Goal: Transaction & Acquisition: Purchase product/service

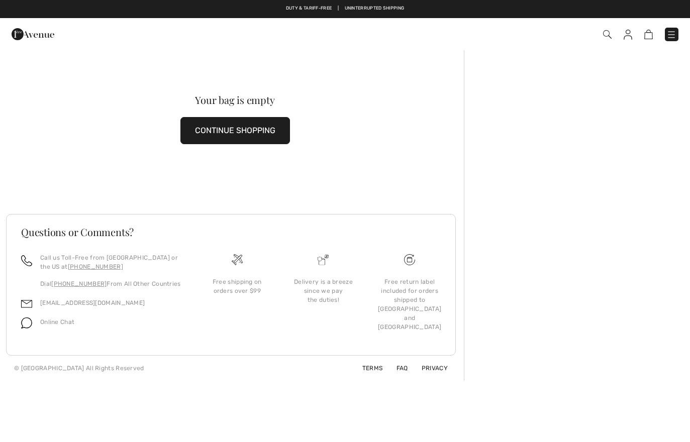
click at [628, 34] on img at bounding box center [627, 35] width 9 height 10
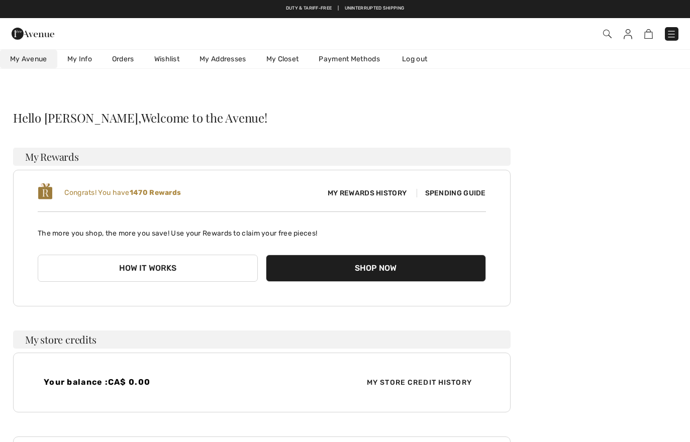
click at [166, 57] on link "Wishlist" at bounding box center [166, 59] width 45 height 19
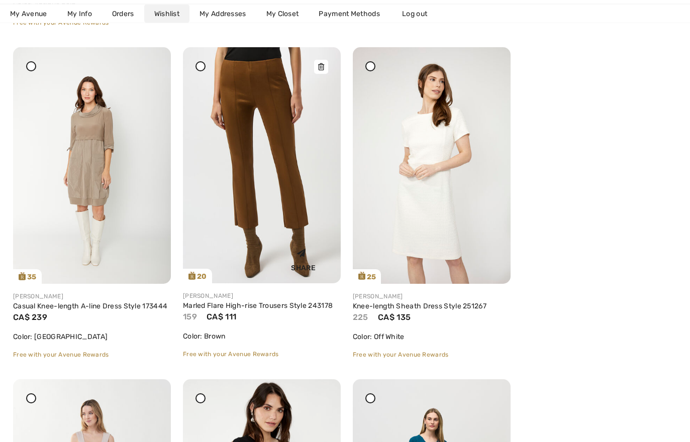
scroll to position [2163, 0]
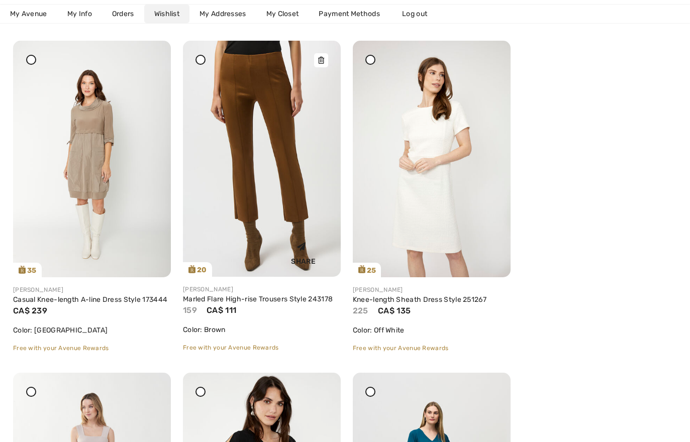
click at [252, 219] on img at bounding box center [262, 159] width 158 height 236
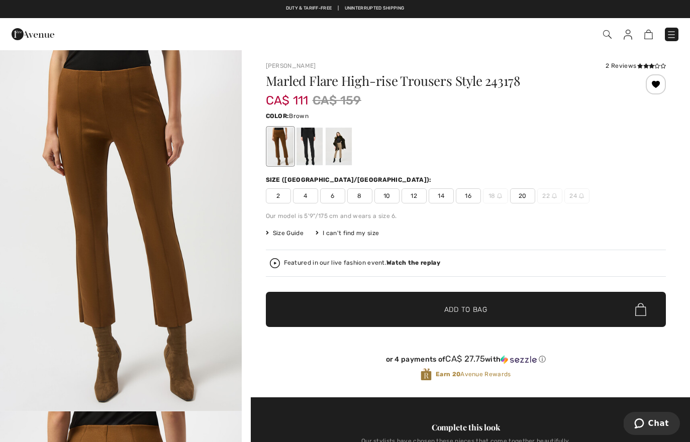
click at [388, 194] on span "10" at bounding box center [386, 195] width 25 height 15
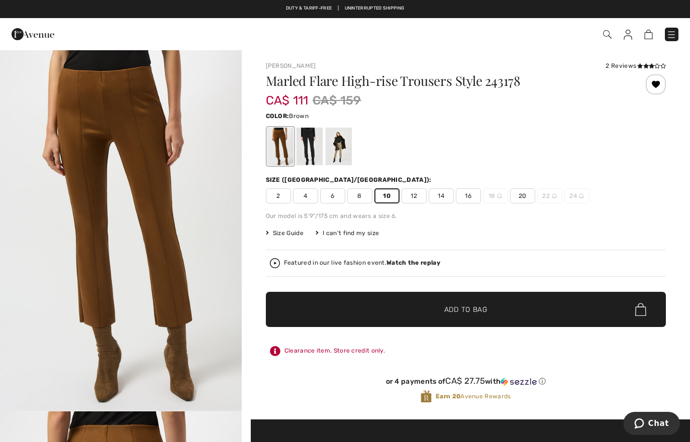
click at [344, 304] on span "✔ Added to Bag Add to Bag" at bounding box center [466, 309] width 400 height 35
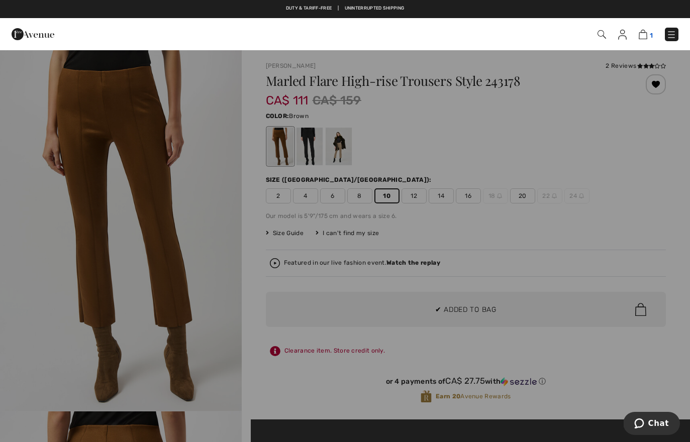
click at [642, 34] on img at bounding box center [642, 35] width 9 height 10
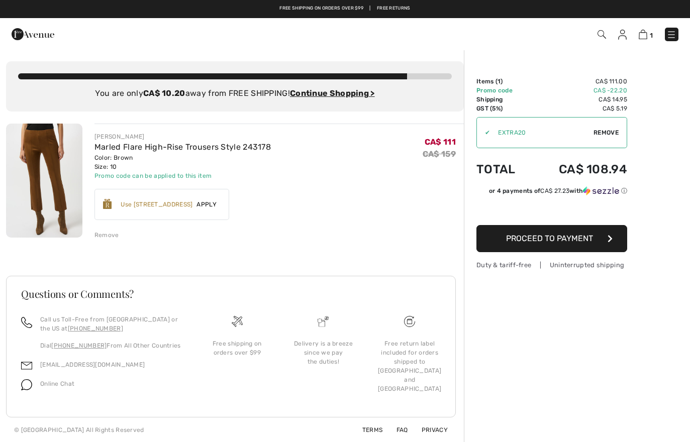
click at [622, 37] on img at bounding box center [622, 35] width 9 height 10
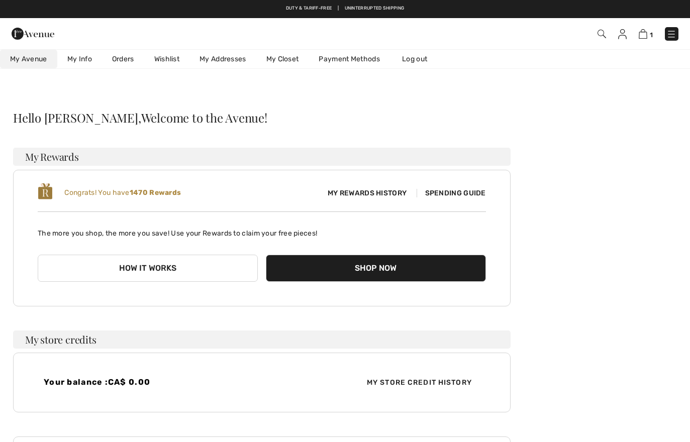
click at [172, 59] on link "Wishlist" at bounding box center [166, 59] width 45 height 19
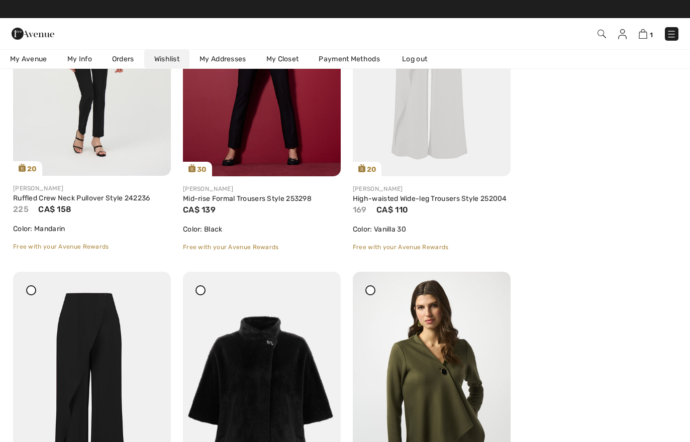
scroll to position [902, 0]
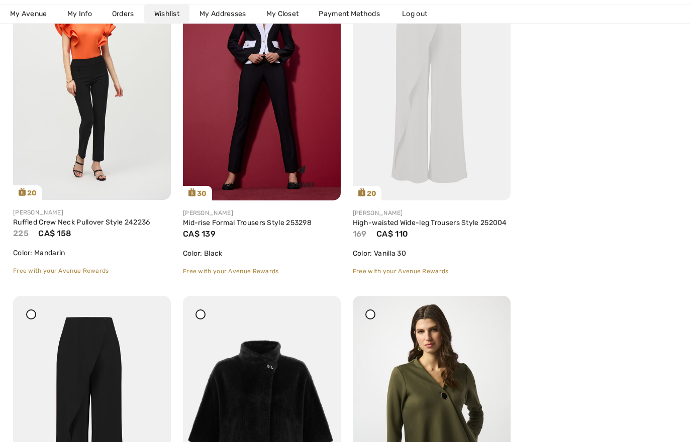
click at [262, 132] on img at bounding box center [262, 82] width 158 height 237
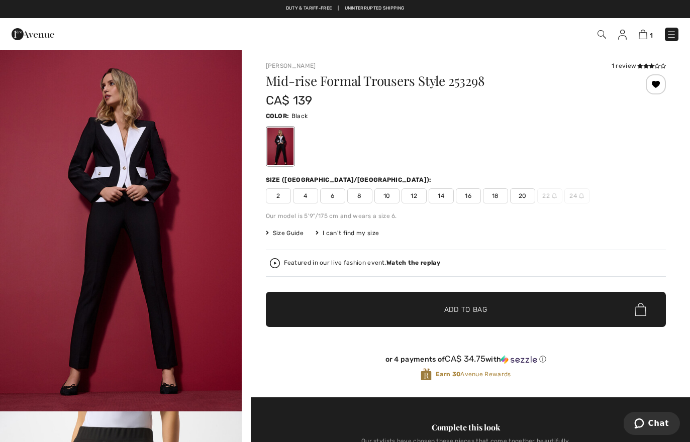
click at [334, 194] on span "6" at bounding box center [332, 195] width 25 height 15
click at [357, 304] on span "✔ Added to Bag Add to Bag" at bounding box center [466, 309] width 400 height 35
click at [644, 38] on img at bounding box center [641, 35] width 9 height 10
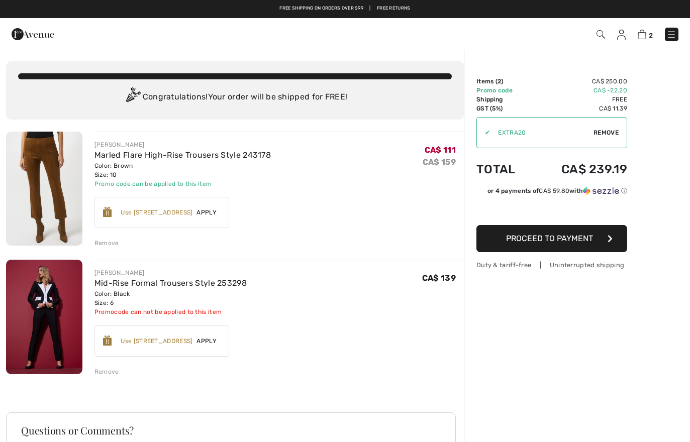
click at [104, 372] on div "Remove" at bounding box center [106, 371] width 25 height 9
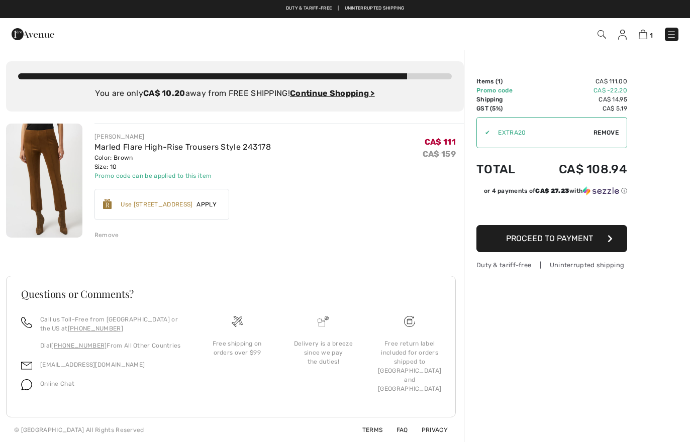
click at [624, 30] on img at bounding box center [622, 35] width 9 height 10
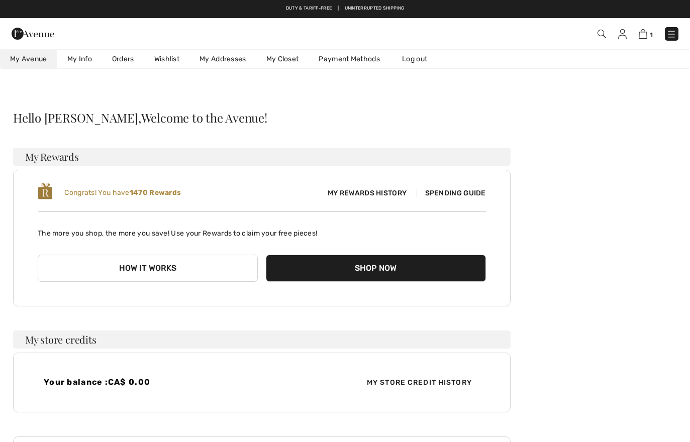
click at [171, 59] on link "Wishlist" at bounding box center [166, 59] width 45 height 19
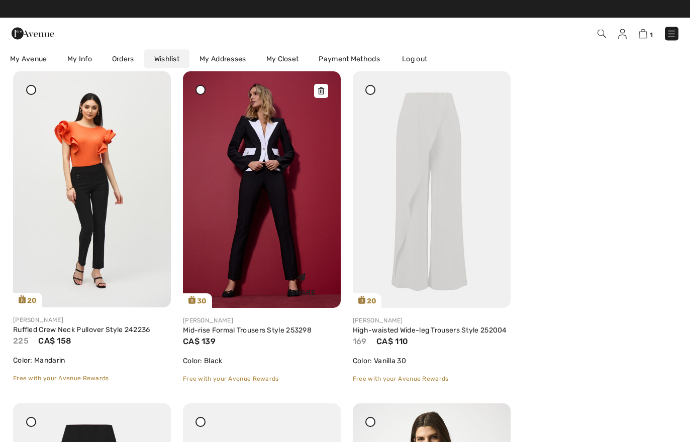
scroll to position [784, 0]
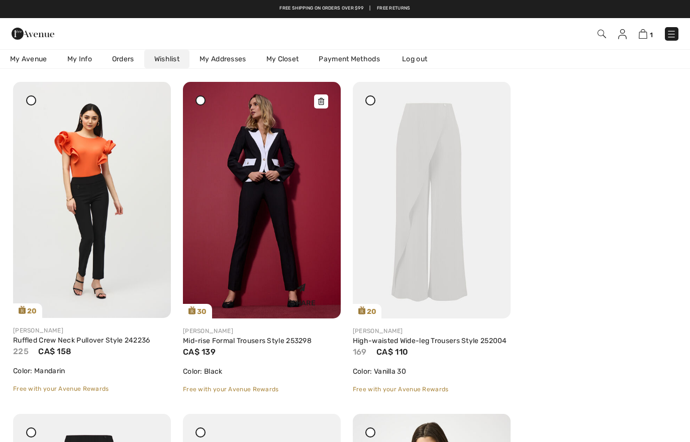
click at [254, 167] on img at bounding box center [262, 200] width 158 height 237
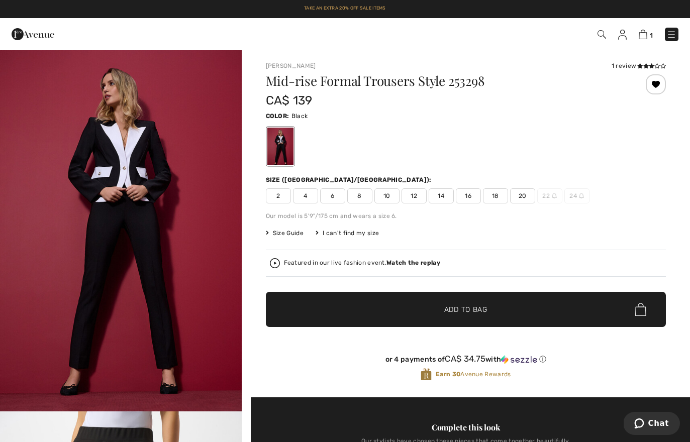
click at [335, 194] on span "6" at bounding box center [332, 195] width 25 height 15
click at [321, 317] on span "✔ Added to Bag Add to Bag" at bounding box center [466, 309] width 400 height 35
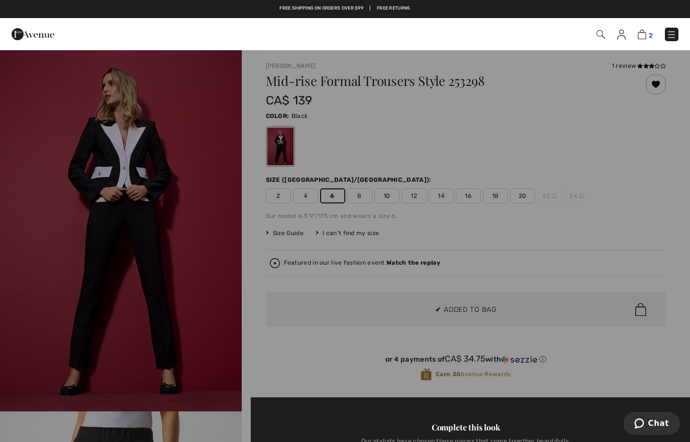
click at [641, 34] on img at bounding box center [641, 35] width 9 height 10
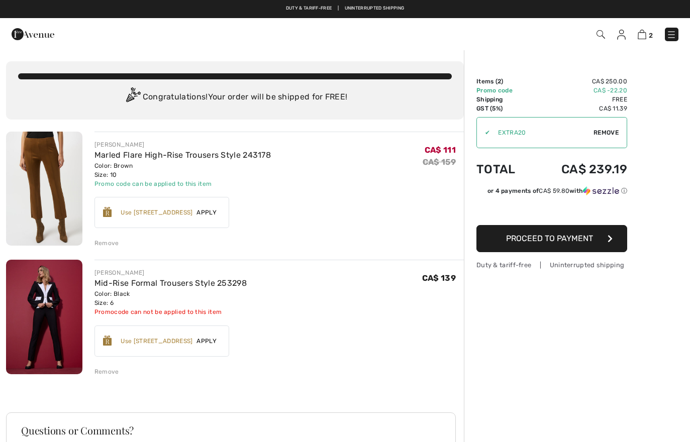
click at [39, 292] on img at bounding box center [44, 317] width 76 height 115
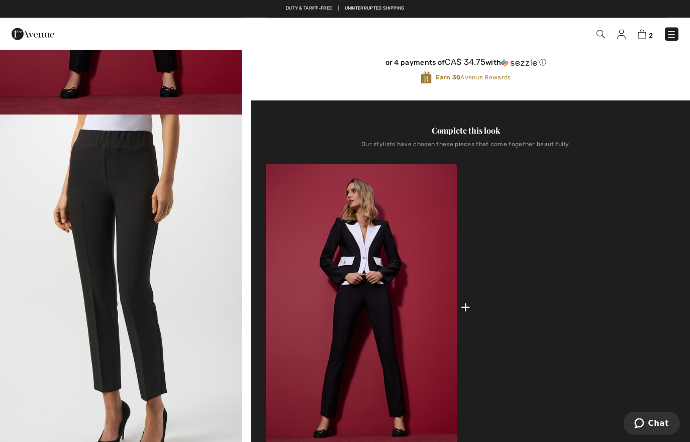
scroll to position [297, 0]
click at [545, 317] on img at bounding box center [569, 307] width 191 height 287
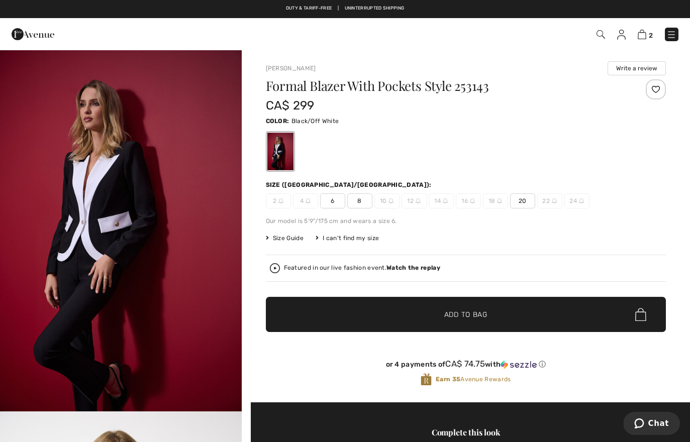
click at [333, 199] on span "6" at bounding box center [332, 200] width 25 height 15
click at [329, 315] on span "✔ Added to Bag Add to Bag" at bounding box center [466, 314] width 400 height 35
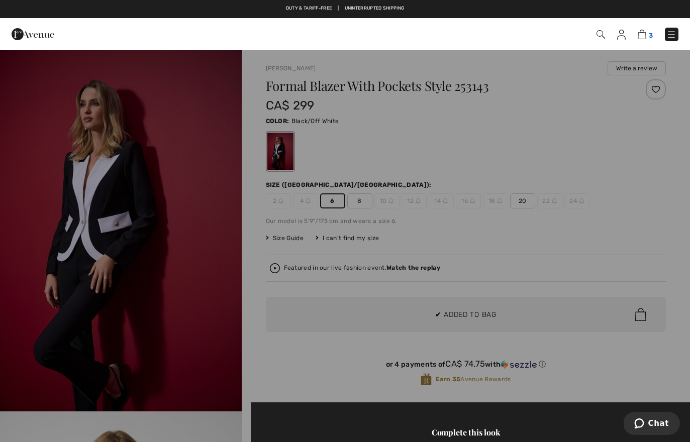
click at [645, 33] on img at bounding box center [641, 35] width 9 height 10
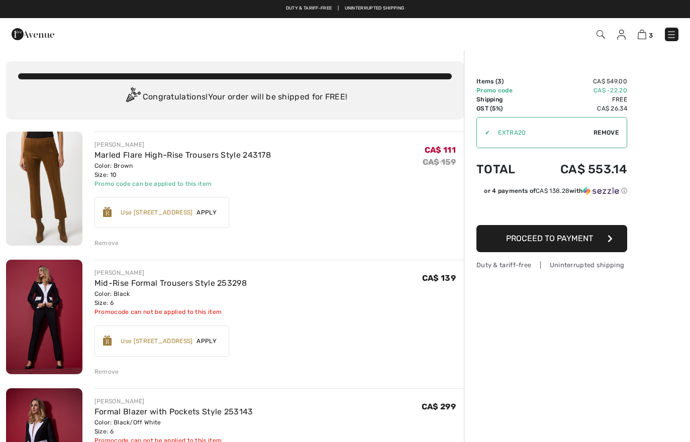
click at [100, 372] on div "Remove" at bounding box center [106, 371] width 25 height 9
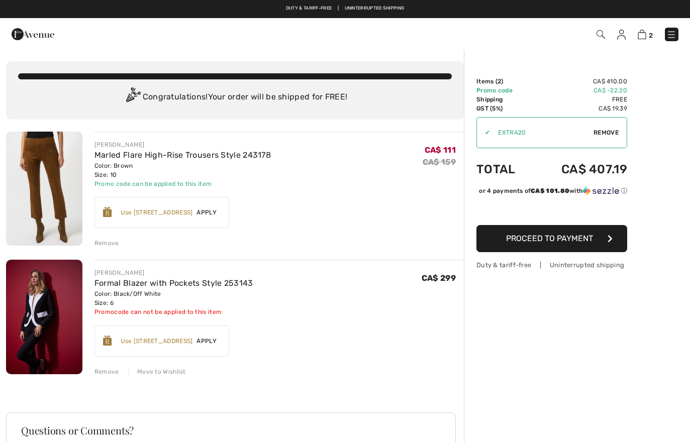
click at [211, 338] on span "Apply" at bounding box center [206, 340] width 28 height 9
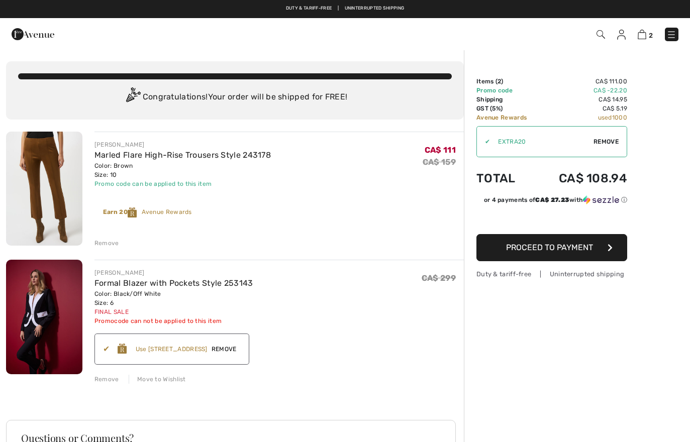
click at [234, 346] on span "Remove" at bounding box center [223, 349] width 33 height 9
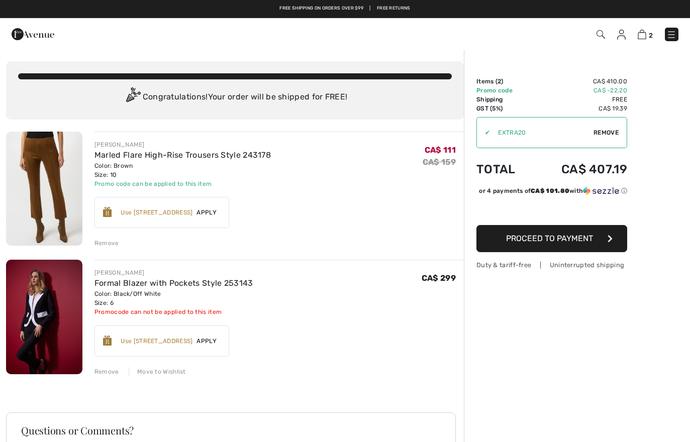
click at [158, 367] on div "Move to Wishlist" at bounding box center [157, 371] width 57 height 9
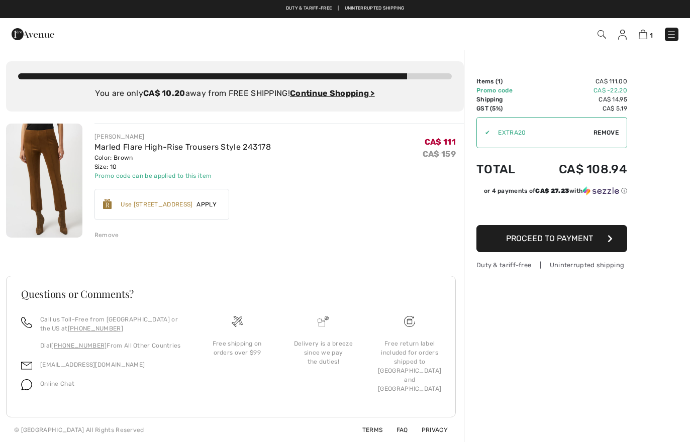
click at [624, 32] on img at bounding box center [622, 35] width 9 height 10
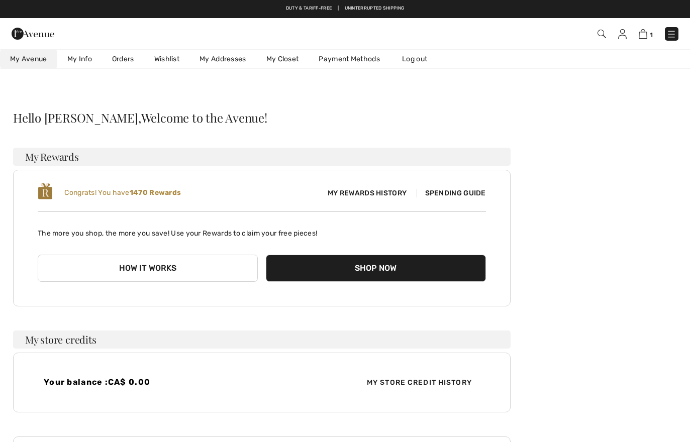
click at [170, 55] on link "Wishlist" at bounding box center [166, 59] width 45 height 19
